Goal: Check status: Check status

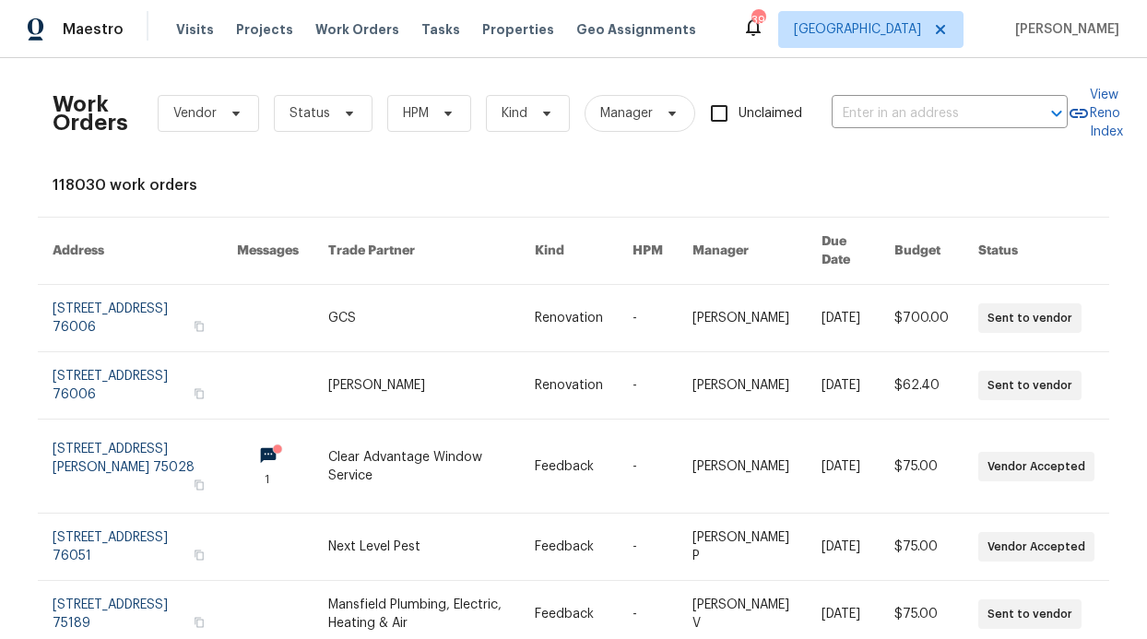
click at [890, 91] on div "Work Orders Vendor Status HPM Kind Manager Unclaimed ​" at bounding box center [560, 113] width 1015 height 81
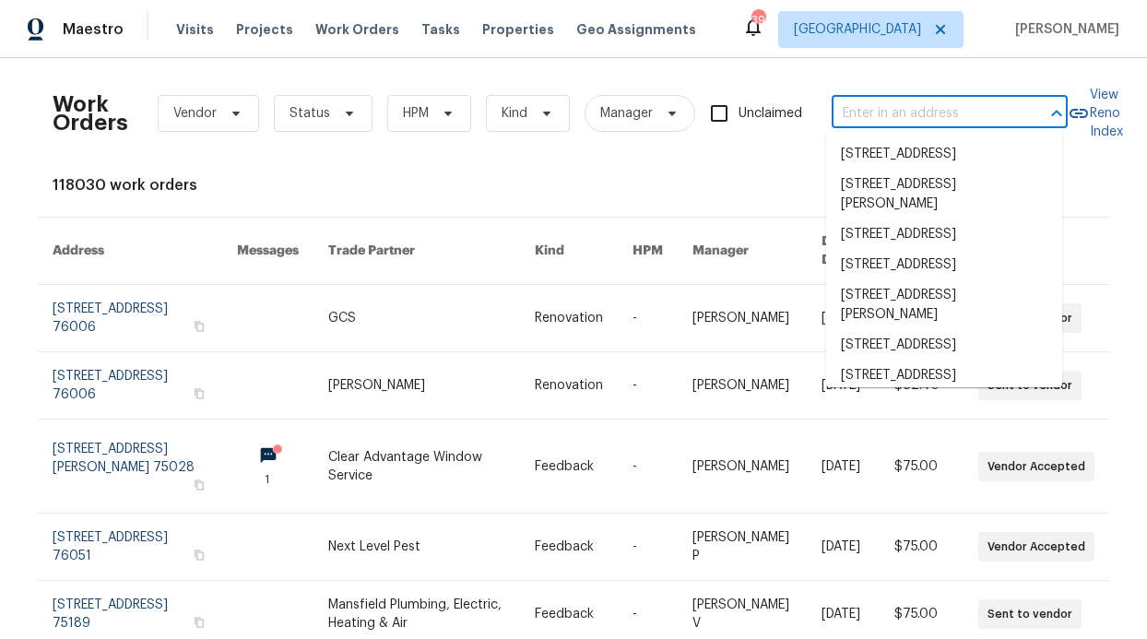
click at [891, 109] on input "text" at bounding box center [923, 114] width 184 height 29
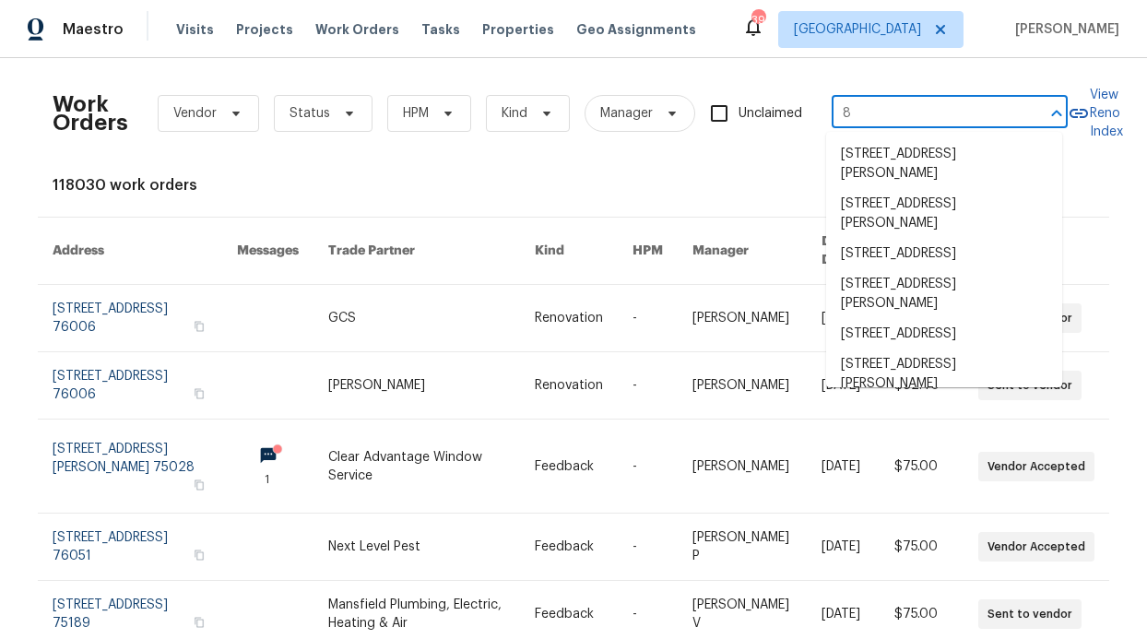
type input "8"
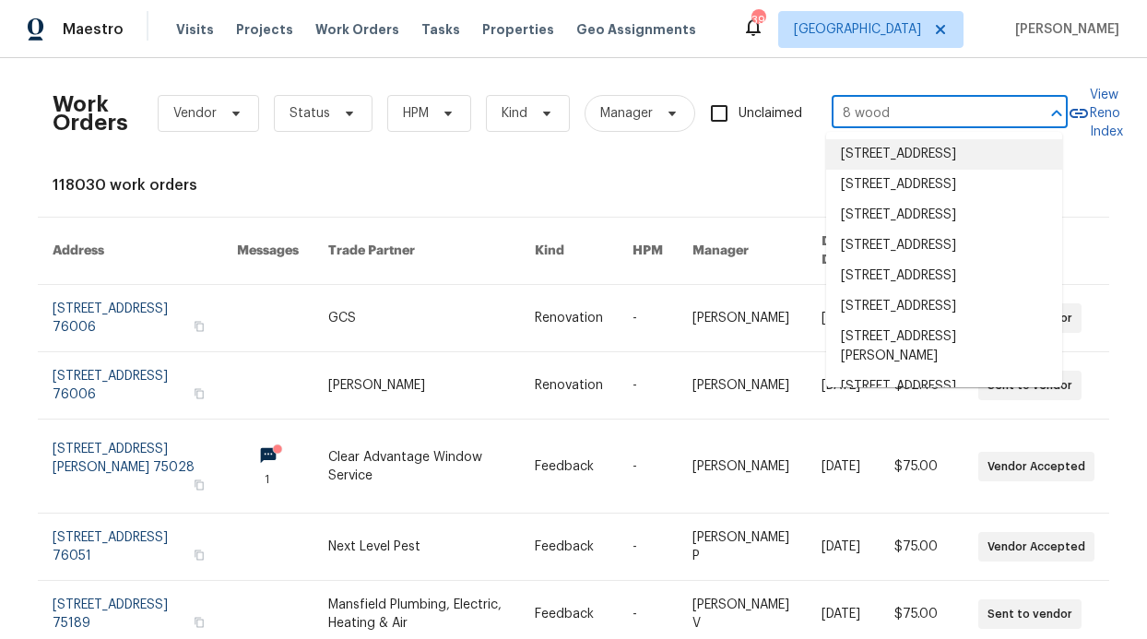
type input "8 wood"
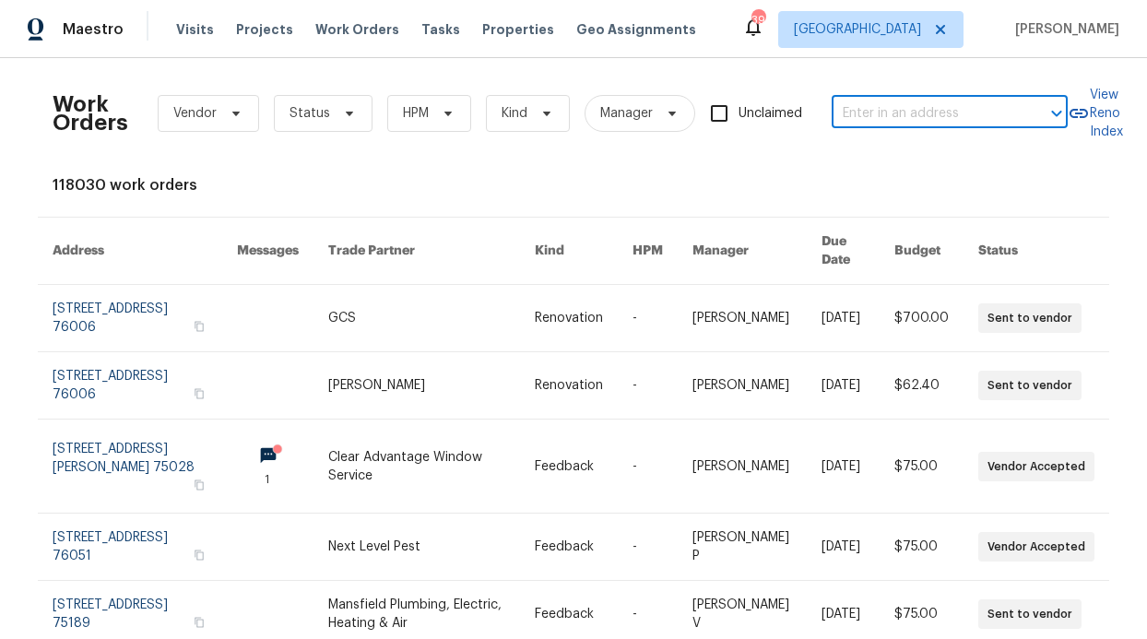
click at [960, 123] on input "text" at bounding box center [923, 114] width 184 height 29
click at [961, 122] on input "text" at bounding box center [923, 114] width 184 height 29
type input "8 woodmo"
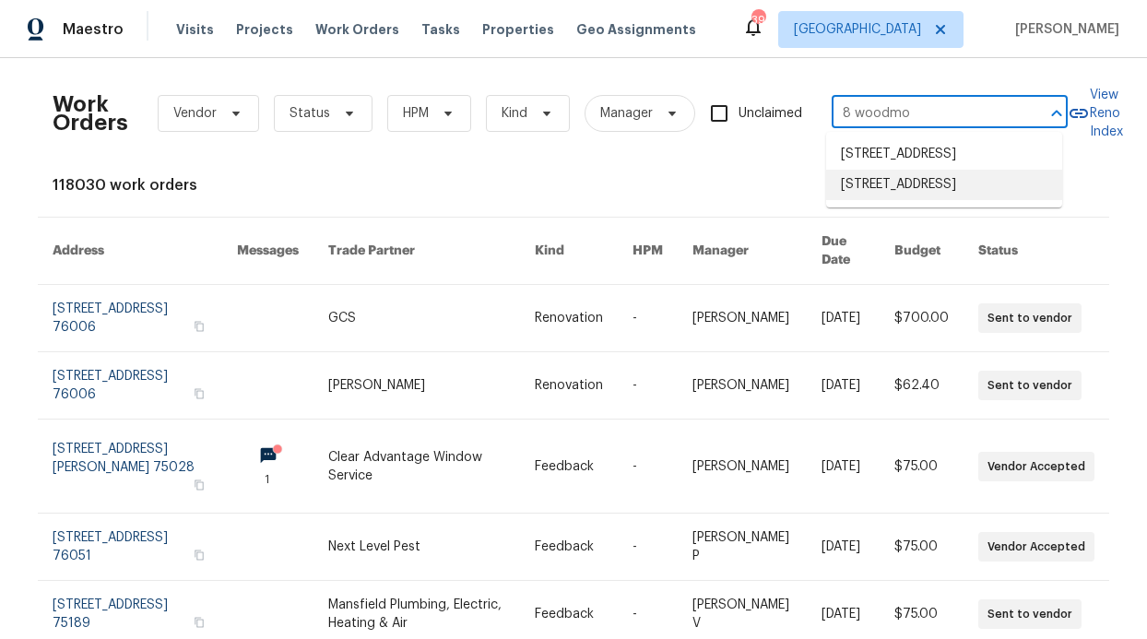
click at [938, 199] on li "[STREET_ADDRESS]" at bounding box center [944, 185] width 236 height 30
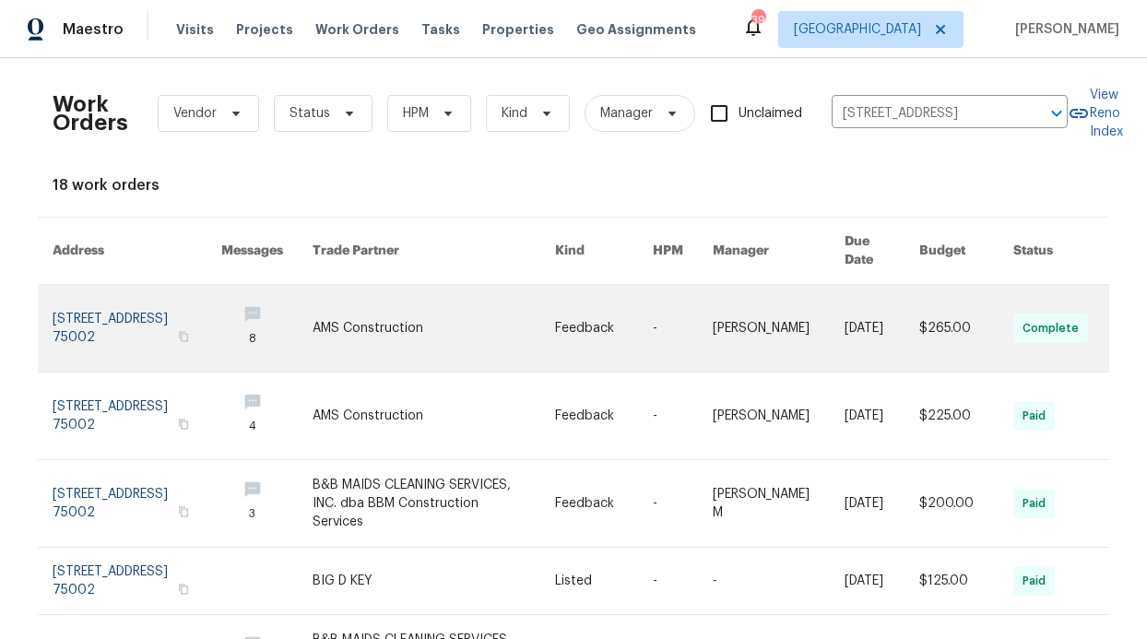
click at [116, 285] on link at bounding box center [137, 328] width 169 height 87
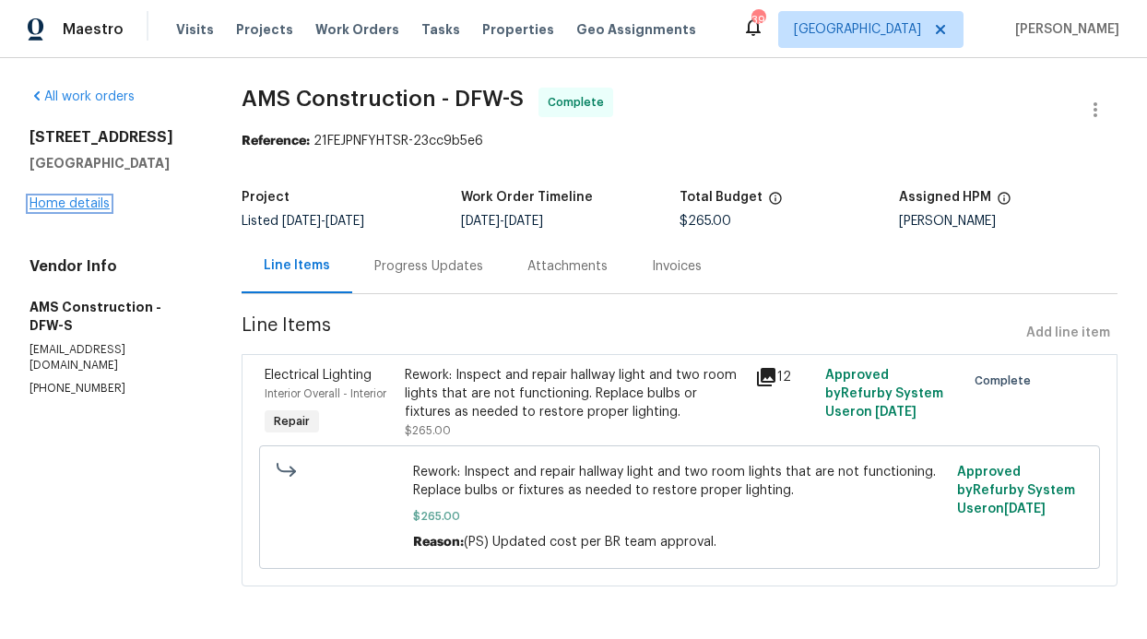
click at [57, 202] on link "Home details" at bounding box center [69, 203] width 80 height 13
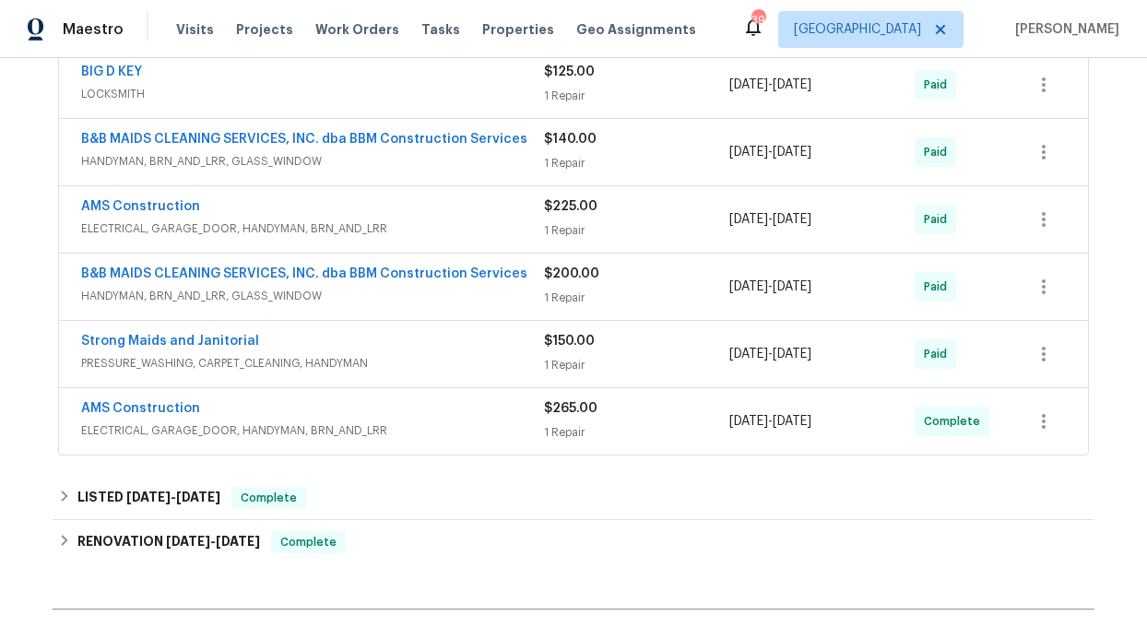
scroll to position [649, 0]
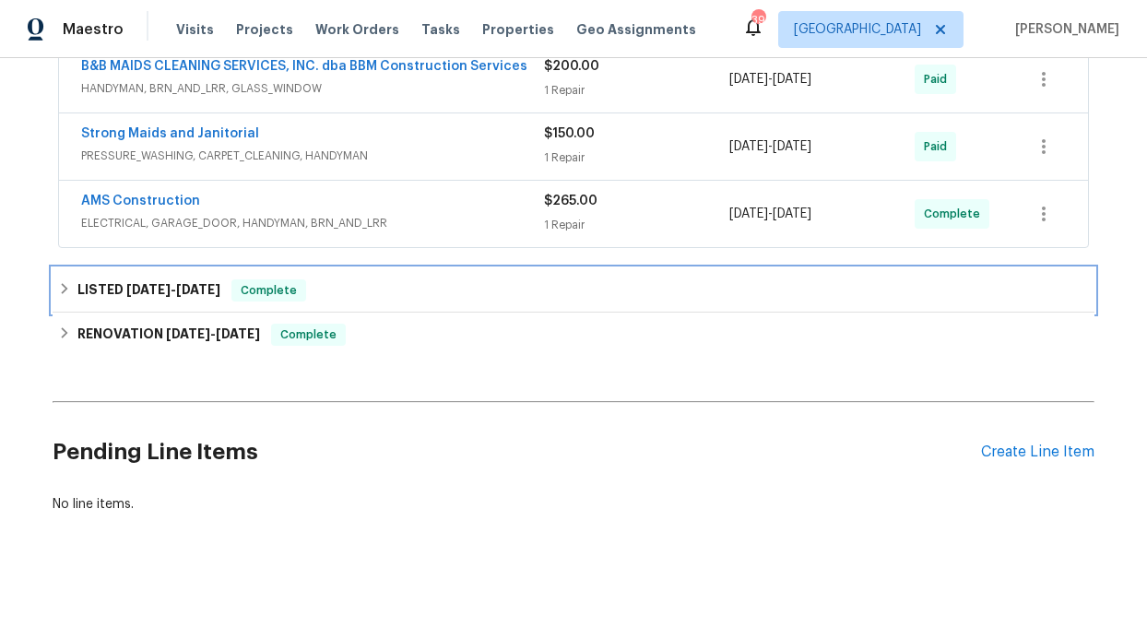
click at [155, 283] on span "[DATE]" at bounding box center [148, 289] width 44 height 13
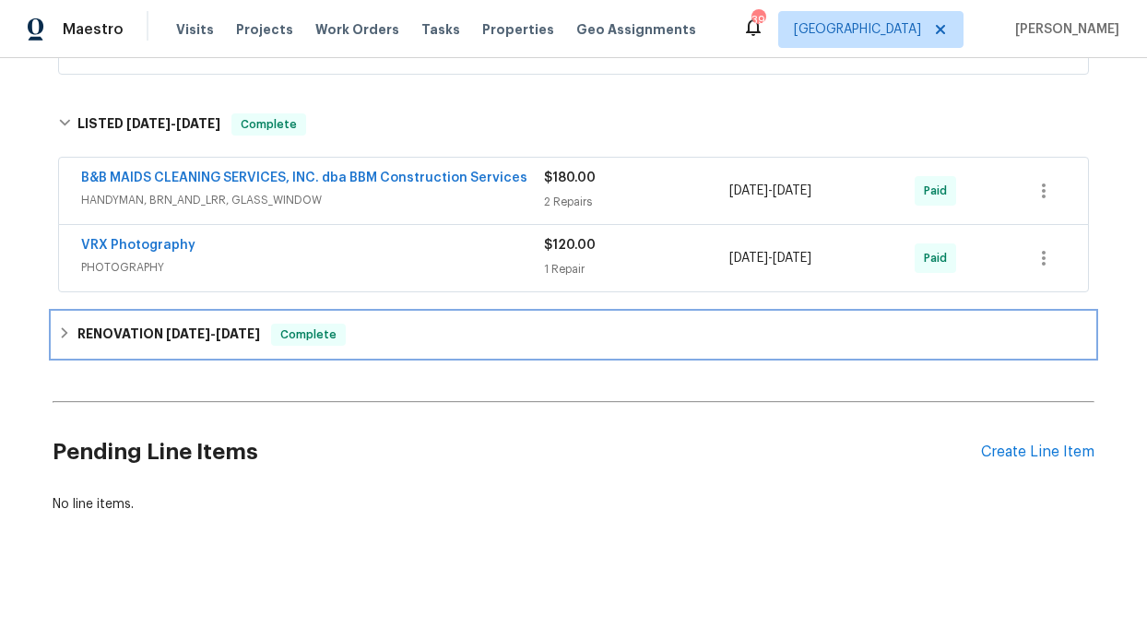
click at [159, 312] on div "RENOVATION [DATE] - [DATE] Complete" at bounding box center [573, 334] width 1041 height 44
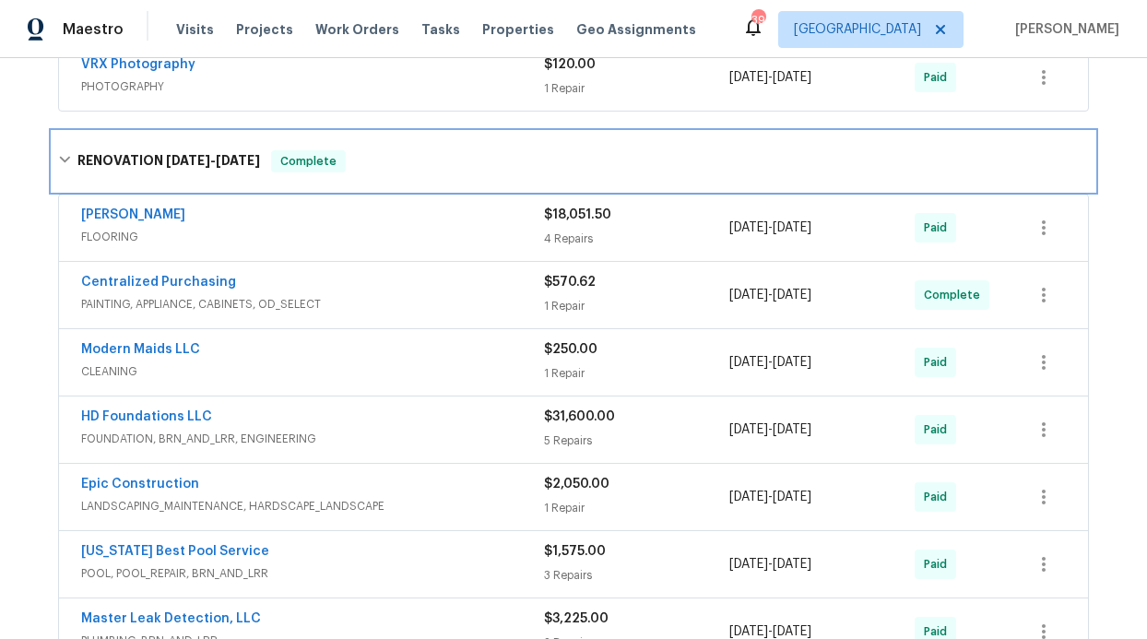
scroll to position [992, 0]
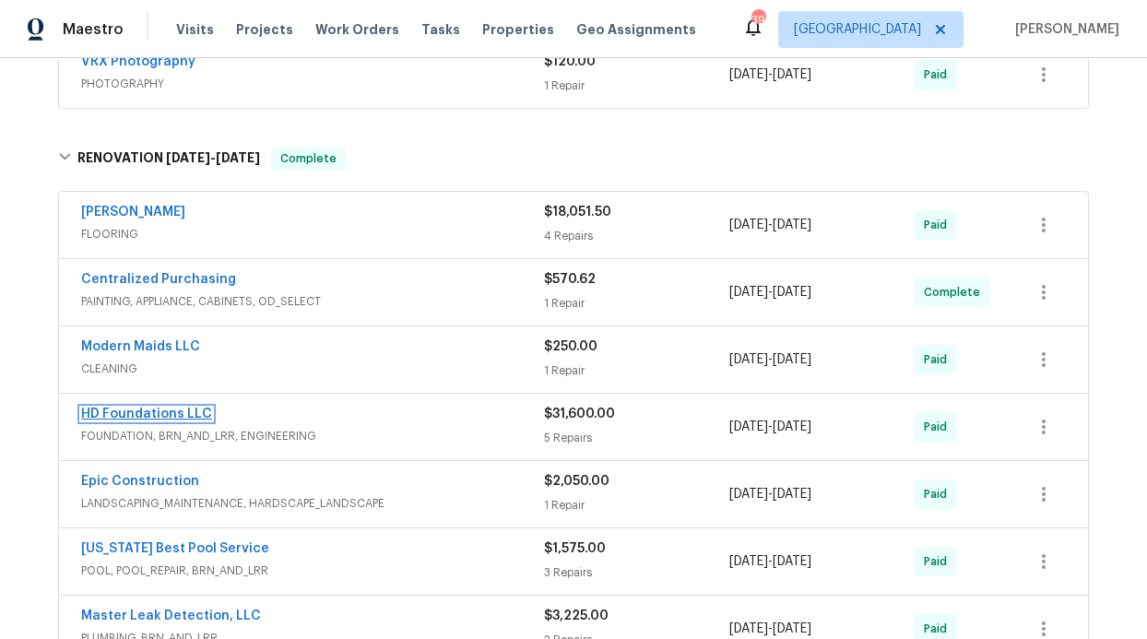
click at [153, 410] on link "HD Foundations LLC" at bounding box center [146, 413] width 131 height 13
